Goal: Transaction & Acquisition: Purchase product/service

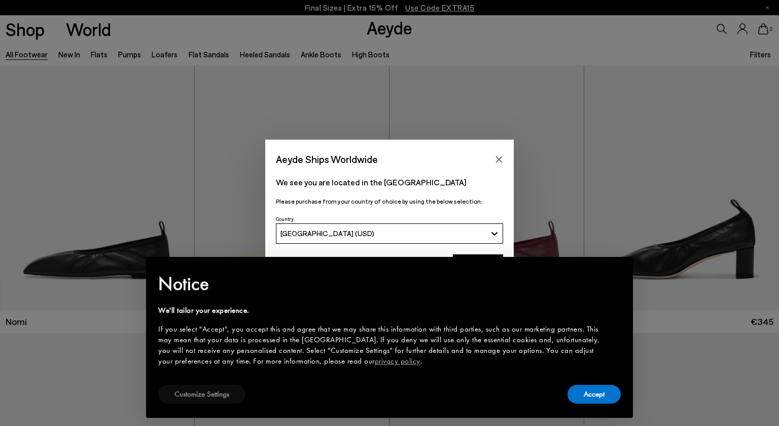
click at [203, 393] on button "Customize Settings" at bounding box center [201, 394] width 87 height 19
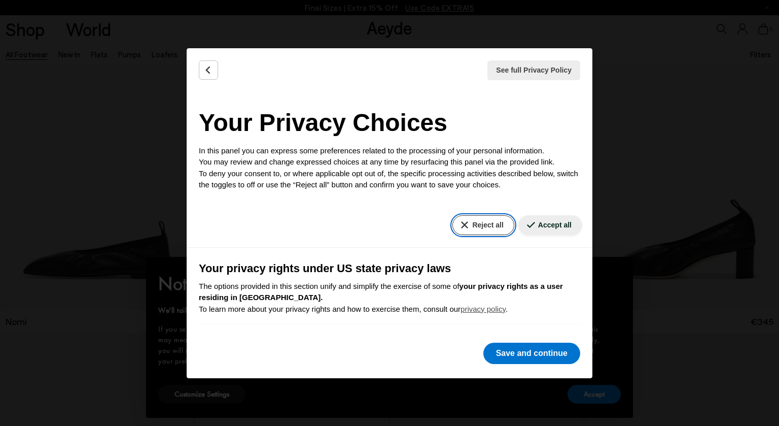
click at [480, 225] on button "Reject all" at bounding box center [482, 225] width 61 height 20
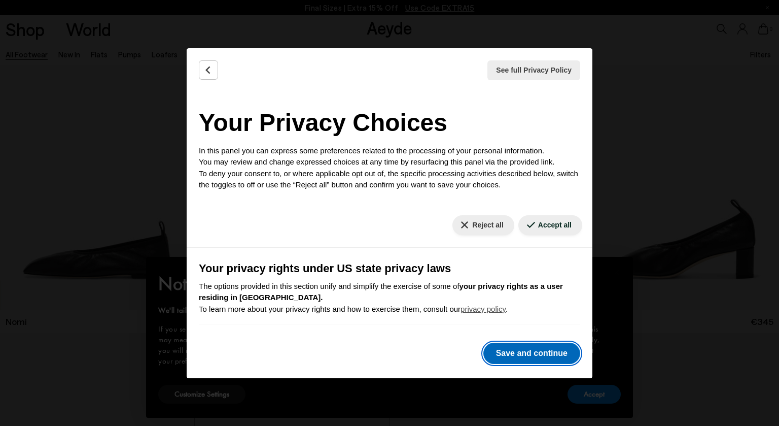
click at [560, 351] on button "Save and continue" at bounding box center [531, 352] width 97 height 21
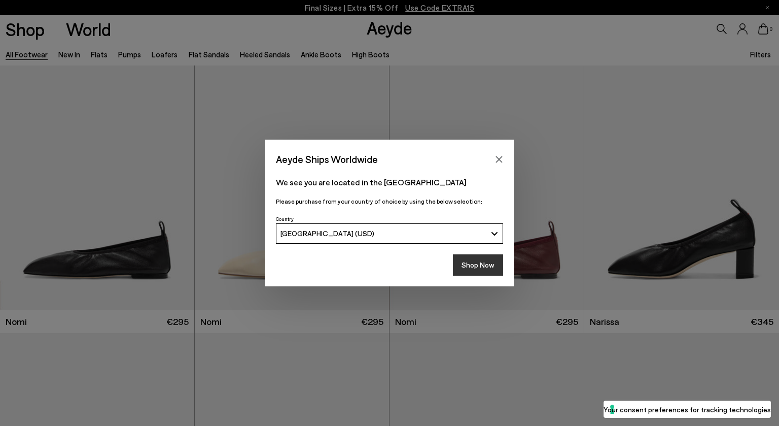
click at [484, 264] on button "Shop Now" at bounding box center [478, 264] width 50 height 21
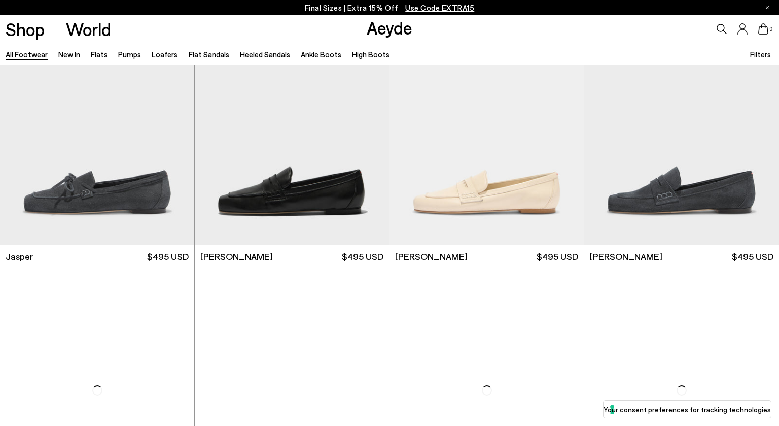
scroll to position [1150, 0]
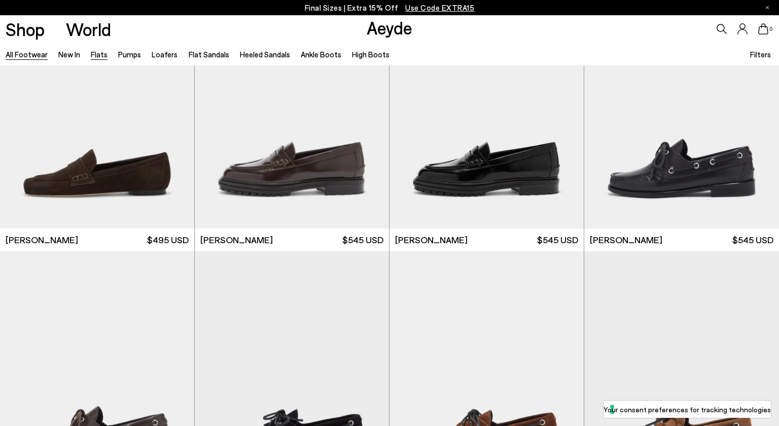
click at [95, 53] on link "Flats" at bounding box center [99, 54] width 17 height 9
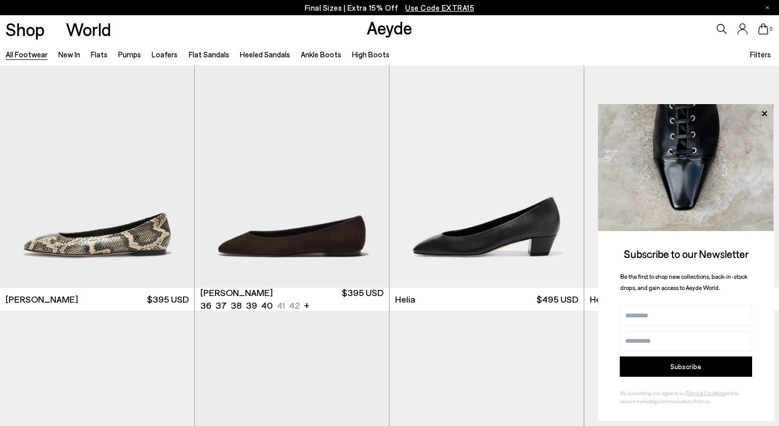
scroll to position [2161, 0]
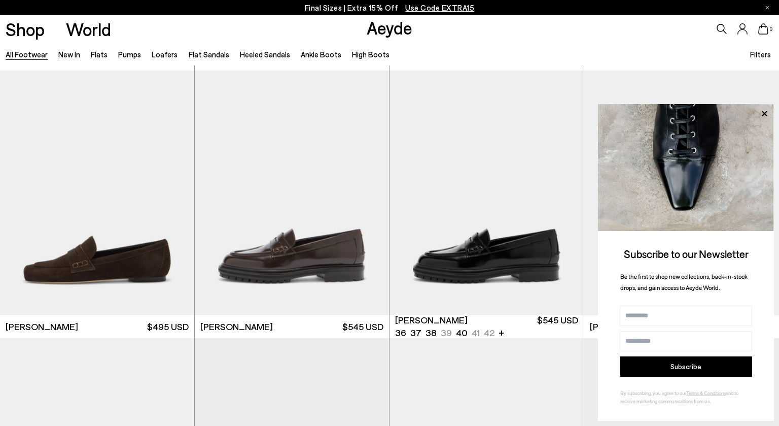
scroll to position [1069, 0]
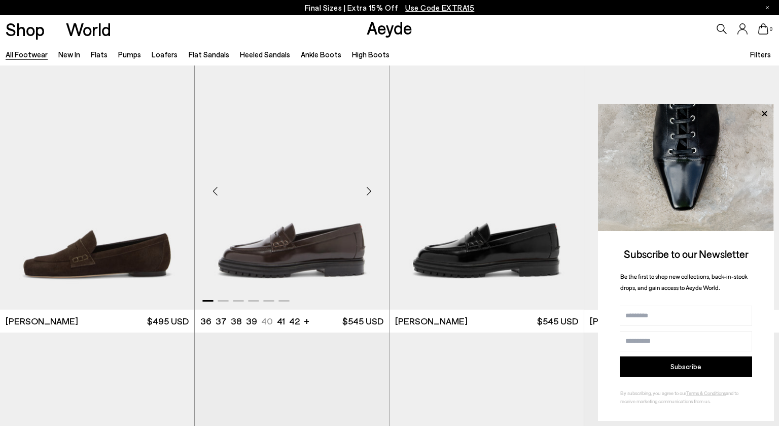
click at [323, 249] on img "1 / 6" at bounding box center [292, 187] width 194 height 244
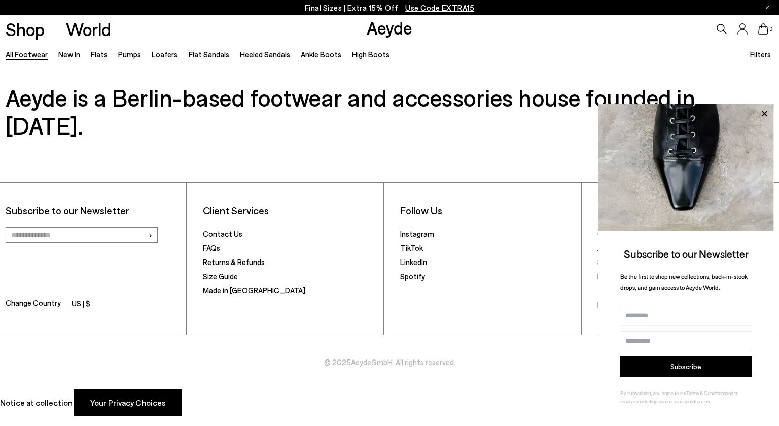
scroll to position [1617, 0]
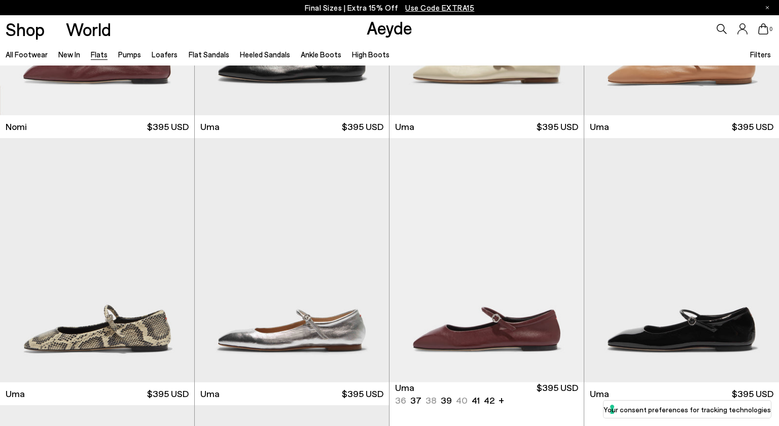
scroll to position [760, 0]
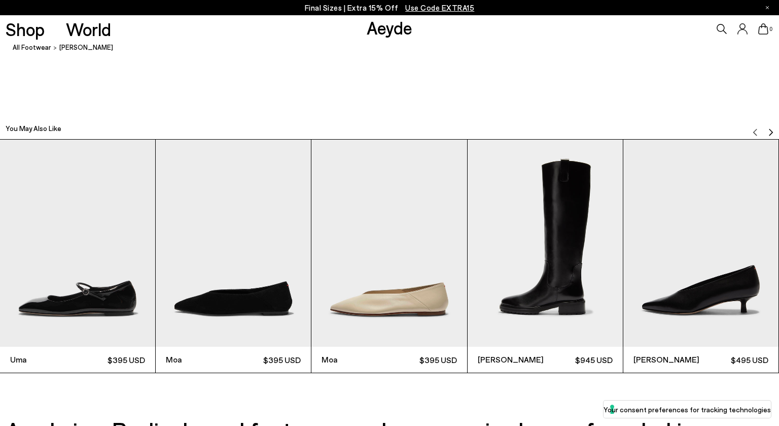
scroll to position [1773, 0]
